Goal: Navigation & Orientation: Find specific page/section

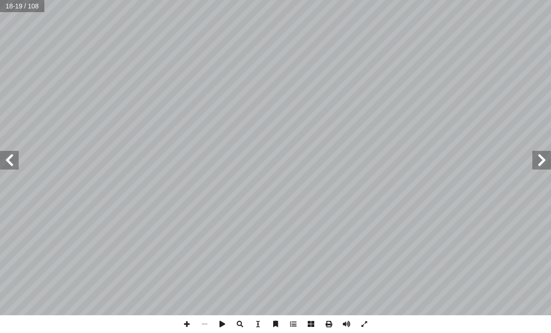
click at [382, 159] on span at bounding box center [541, 160] width 19 height 19
click at [382, 165] on span at bounding box center [541, 160] width 19 height 19
click at [382, 156] on span at bounding box center [541, 160] width 19 height 19
click at [17, 153] on span at bounding box center [9, 160] width 19 height 19
click at [13, 163] on span at bounding box center [9, 160] width 19 height 19
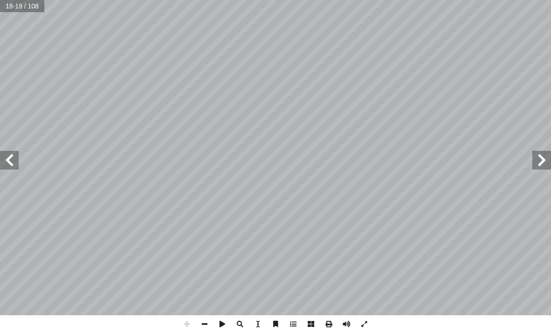
click at [382, 165] on span at bounding box center [541, 160] width 19 height 19
click at [18, 155] on span at bounding box center [9, 160] width 19 height 19
click at [382, 154] on span at bounding box center [541, 160] width 19 height 19
